Goal: Transaction & Acquisition: Purchase product/service

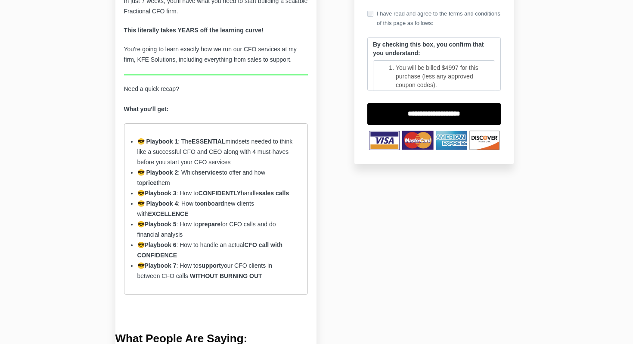
scroll to position [213, 0]
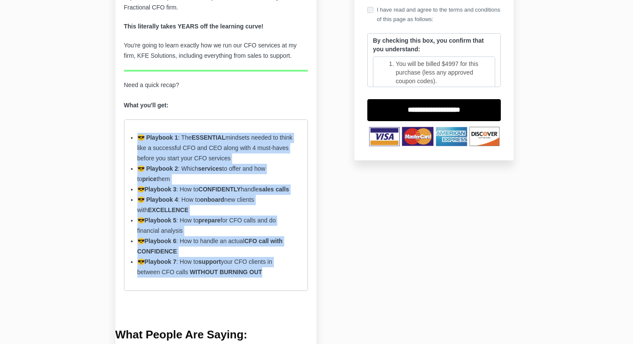
drag, startPoint x: 272, startPoint y: 286, endPoint x: 132, endPoint y: 137, distance: 204.8
click at [132, 137] on ul "😎 Playbook 1 : The ESSENTIAL mindsets needed to think like a successful CFO and…" at bounding box center [216, 204] width 184 height 171
copy ul "😎 Playbook 1 : The ESSENTIAL mindsets needed to think like a successful CFO and…"
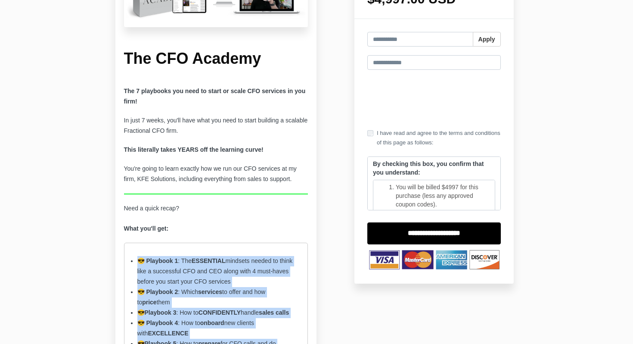
scroll to position [0, 0]
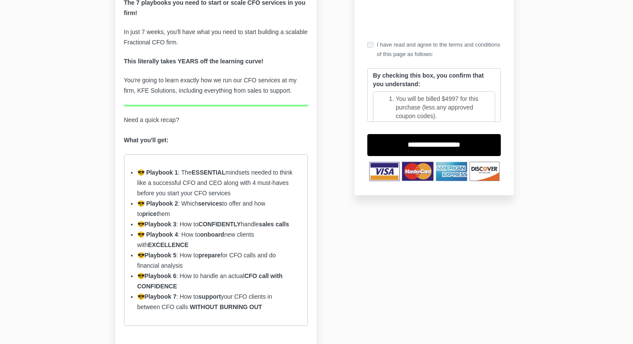
scroll to position [180, 0]
